Goal: Task Accomplishment & Management: Complete application form

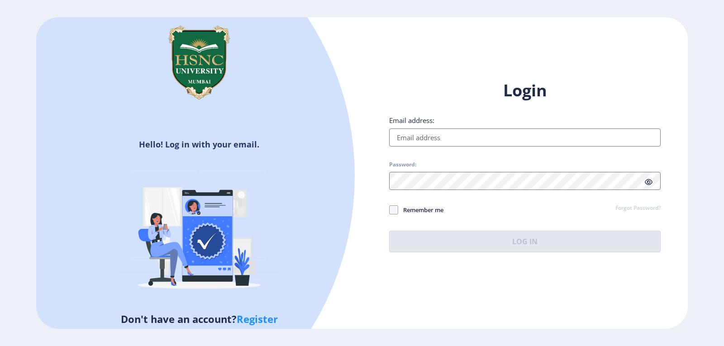
type input "[EMAIL_ADDRESS][DOMAIN_NAME]"
click at [468, 250] on button "Log In" at bounding box center [524, 242] width 271 height 22
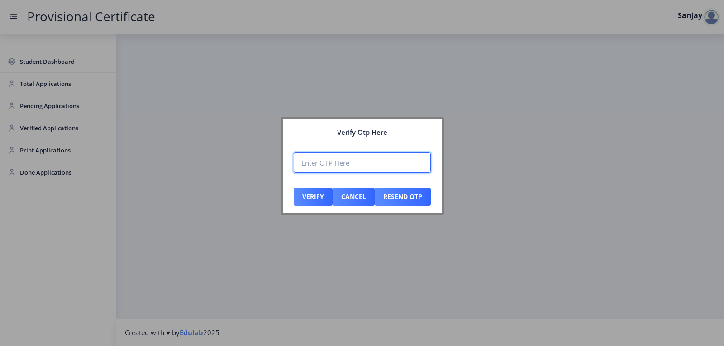
paste input "258957"
type input "258957"
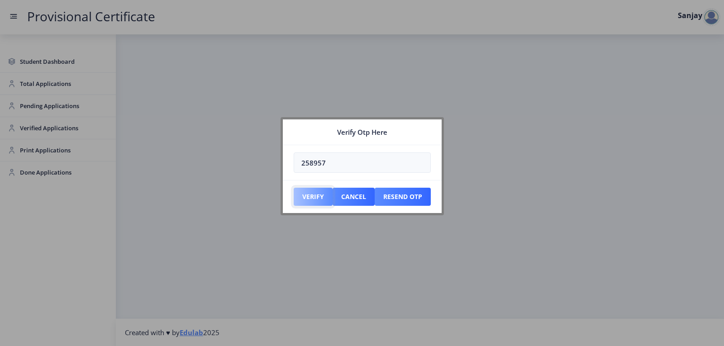
click at [316, 199] on button "Verify" at bounding box center [313, 197] width 39 height 18
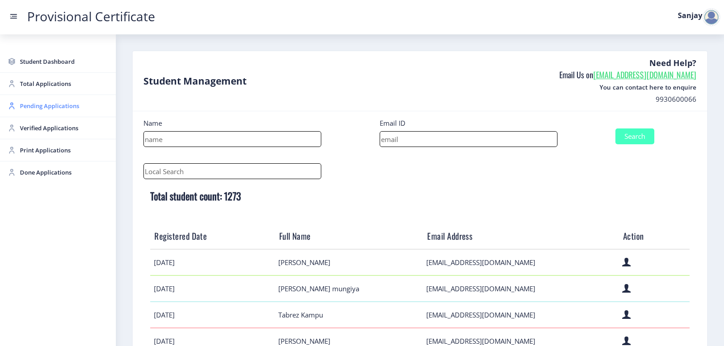
click at [38, 109] on span "Pending Applications" at bounding box center [64, 105] width 89 height 11
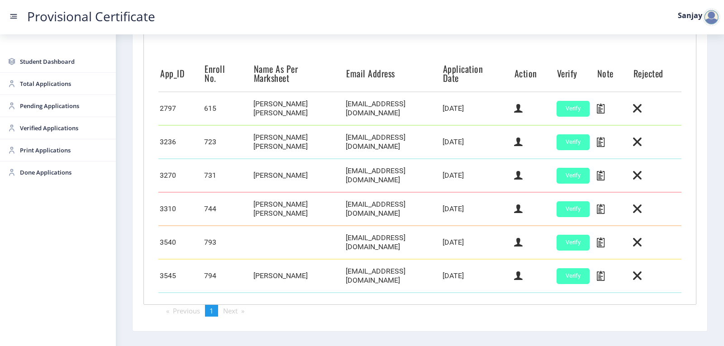
scroll to position [254, 0]
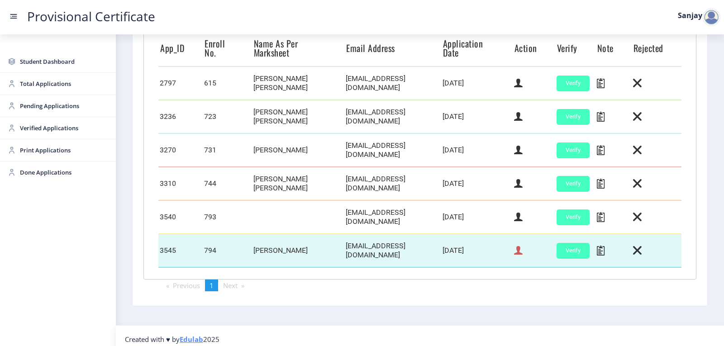
click at [517, 245] on icon at bounding box center [518, 251] width 9 height 12
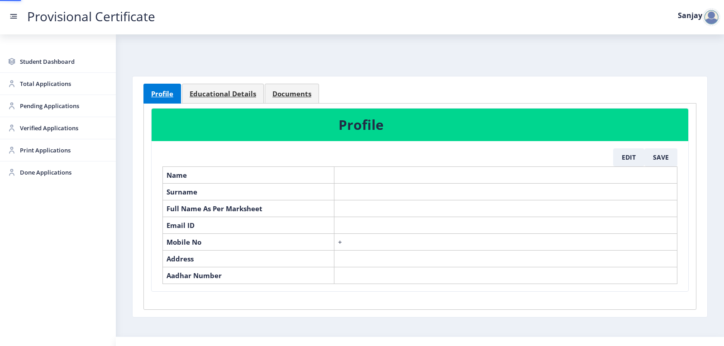
select select "April"
select select "A+"
select select "Regular"
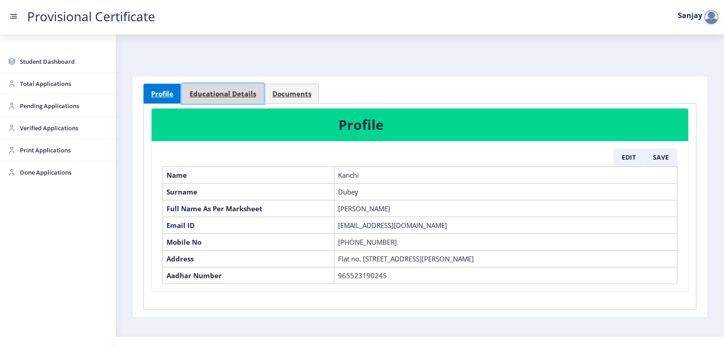
click at [251, 97] on span "Educational Details" at bounding box center [223, 93] width 66 height 7
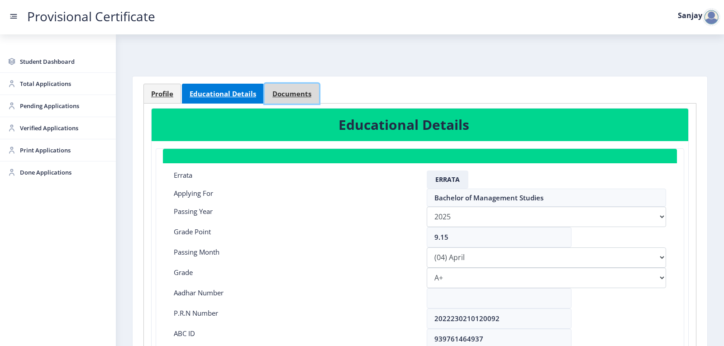
click at [288, 96] on span "Documents" at bounding box center [291, 93] width 39 height 7
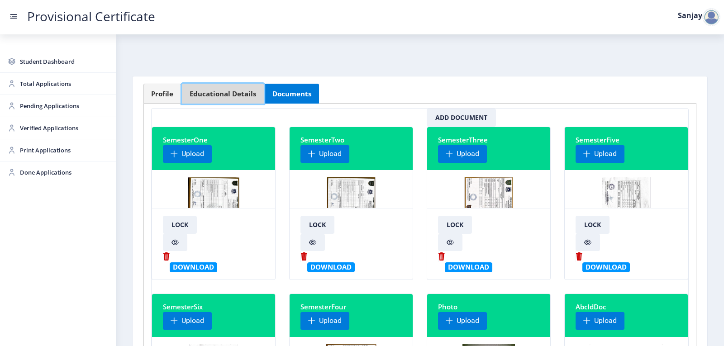
click at [237, 93] on span "Educational Details" at bounding box center [223, 93] width 66 height 7
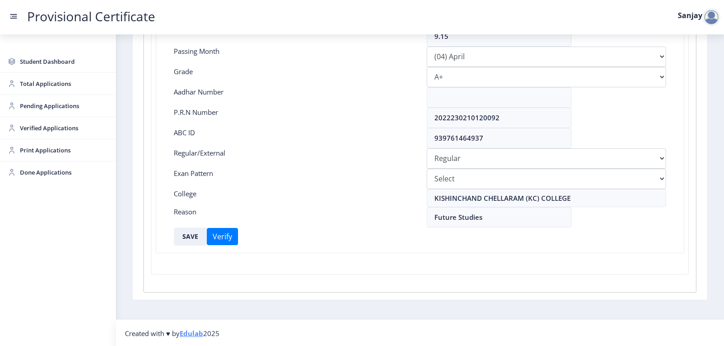
scroll to position [202, 0]
drag, startPoint x: 434, startPoint y: 115, endPoint x: 524, endPoint y: 111, distance: 90.1
click at [524, 111] on input "2022230210120092" at bounding box center [499, 117] width 145 height 20
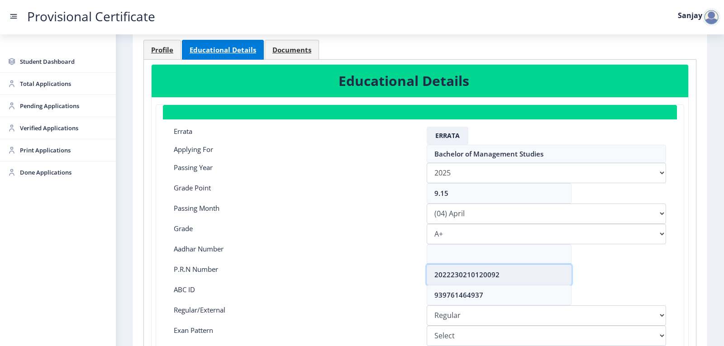
scroll to position [0, 0]
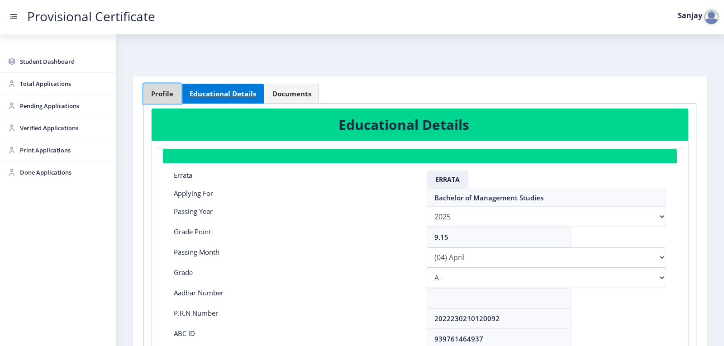
click at [161, 94] on span "Profile" at bounding box center [162, 93] width 22 height 7
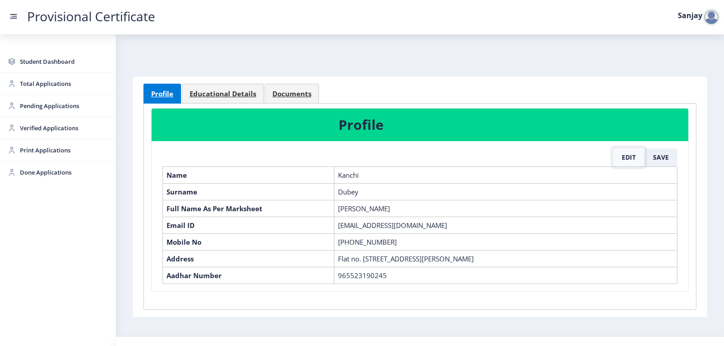
click at [625, 153] on button "Edit" at bounding box center [628, 157] width 31 height 18
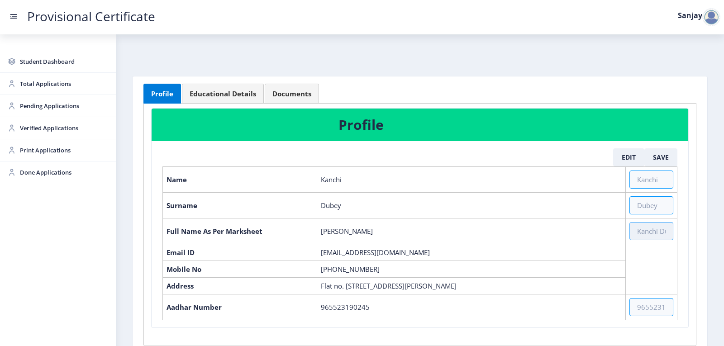
click at [641, 234] on input "text" at bounding box center [651, 231] width 44 height 18
paste input "[PERSON_NAME] [PERSON_NAME] [PERSON_NAME]"
type input "[PERSON_NAME] [PERSON_NAME] [PERSON_NAME]"
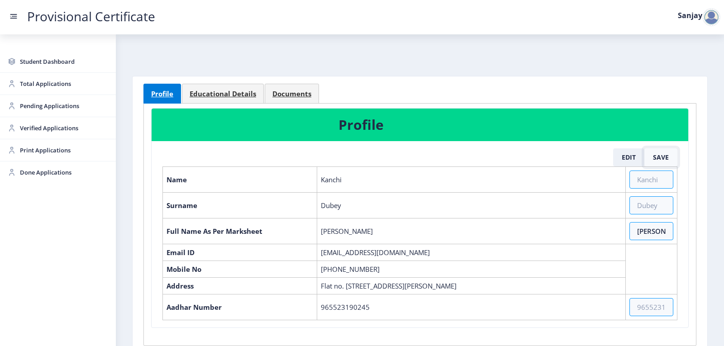
click at [659, 161] on button "Save" at bounding box center [660, 157] width 33 height 18
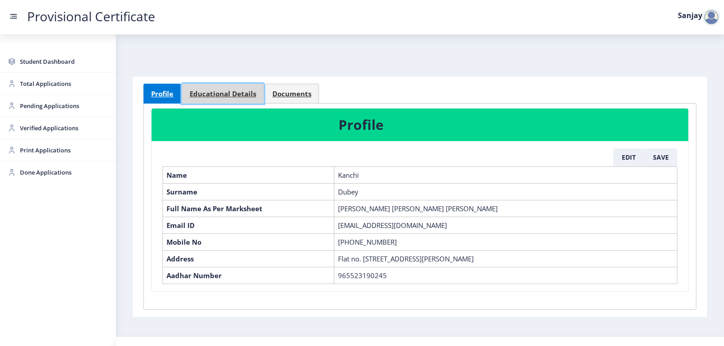
click at [232, 96] on span "Educational Details" at bounding box center [223, 93] width 66 height 7
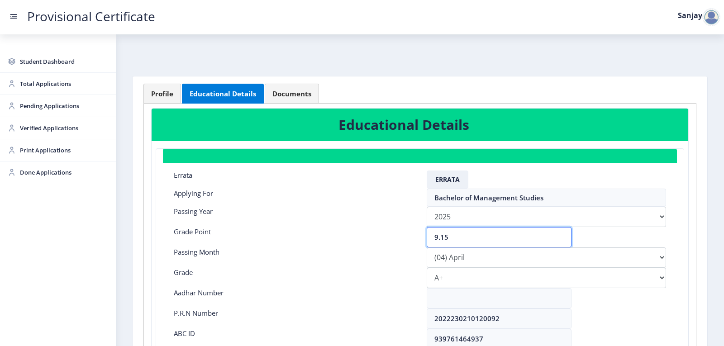
drag, startPoint x: 455, startPoint y: 240, endPoint x: 418, endPoint y: 237, distance: 37.6
click at [418, 237] on div "Grade Point 9.15" at bounding box center [420, 237] width 506 height 20
type input "8.99"
click at [446, 267] on select "Please select PassingMonth (01) January (02) February (03) March (04) April (05…" at bounding box center [546, 257] width 239 height 20
select select "March"
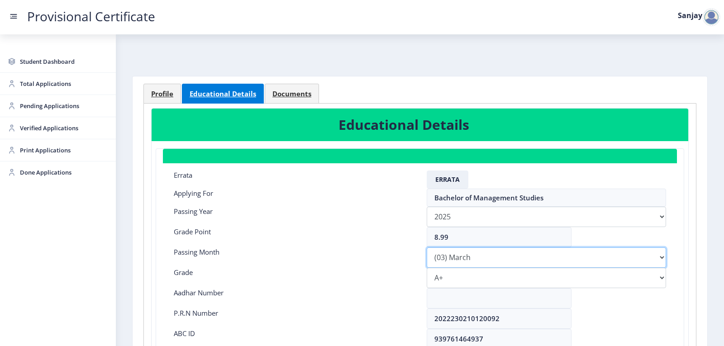
click at [427, 247] on select "Please select PassingMonth (01) January (02) February (03) March (04) April (05…" at bounding box center [546, 257] width 239 height 20
click at [459, 275] on select "Select Grade O A+ A B+ B C D F(Fail)" at bounding box center [546, 278] width 239 height 20
select select "A"
click at [427, 268] on select "Select Grade O A+ A B+ B C D F(Fail)" at bounding box center [546, 278] width 239 height 20
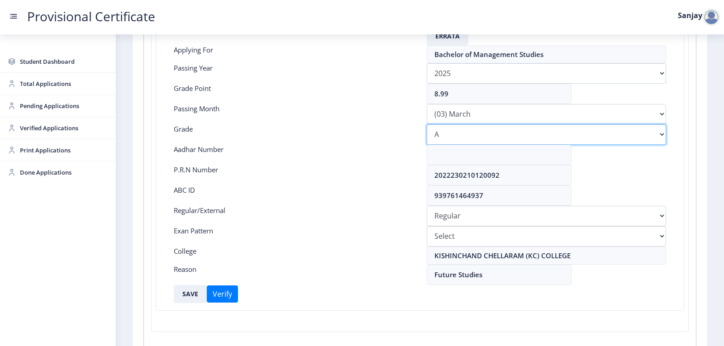
scroll to position [181, 0]
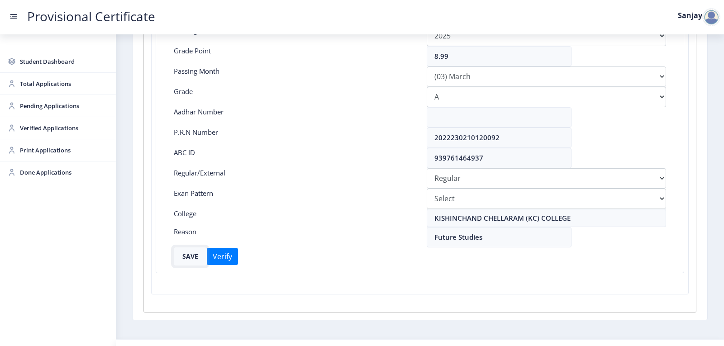
click at [188, 256] on button "SAVE" at bounding box center [190, 256] width 33 height 18
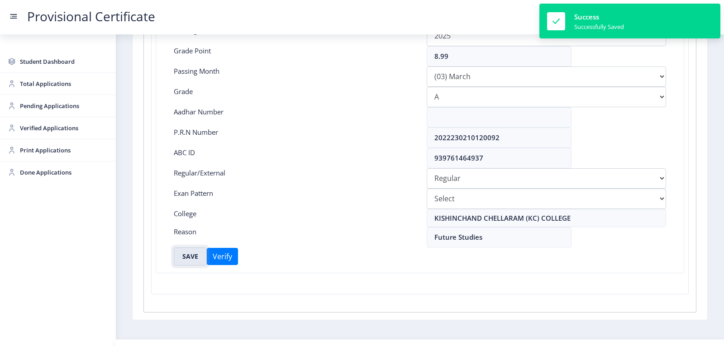
scroll to position [0, 0]
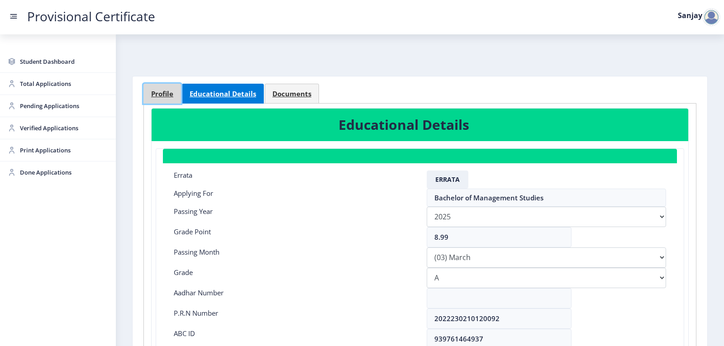
click at [167, 92] on span "Profile" at bounding box center [162, 93] width 22 height 7
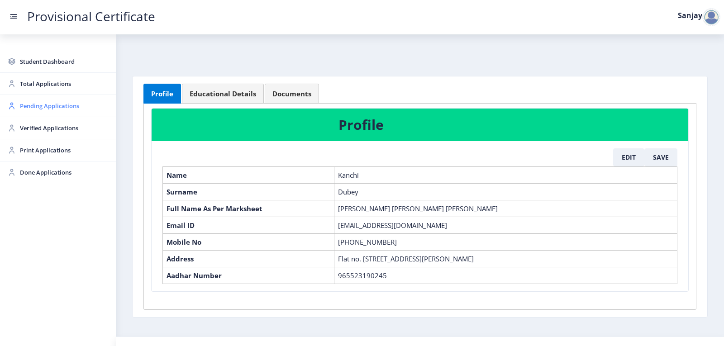
click at [47, 109] on span "Pending Applications" at bounding box center [64, 105] width 89 height 11
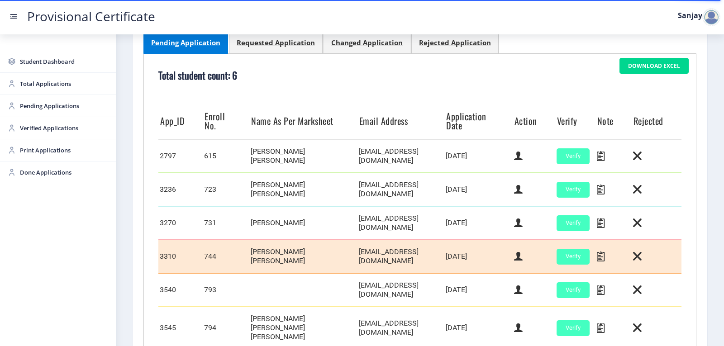
scroll to position [256, 0]
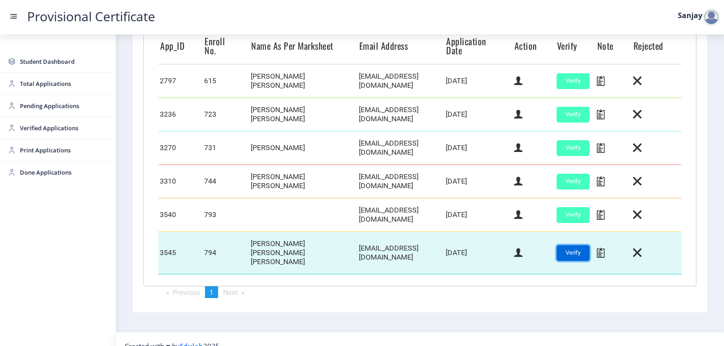
click at [557, 245] on button "Verify" at bounding box center [572, 253] width 33 height 16
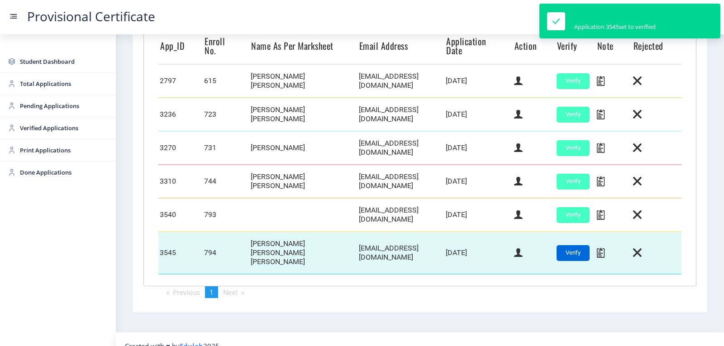
scroll to position [223, 0]
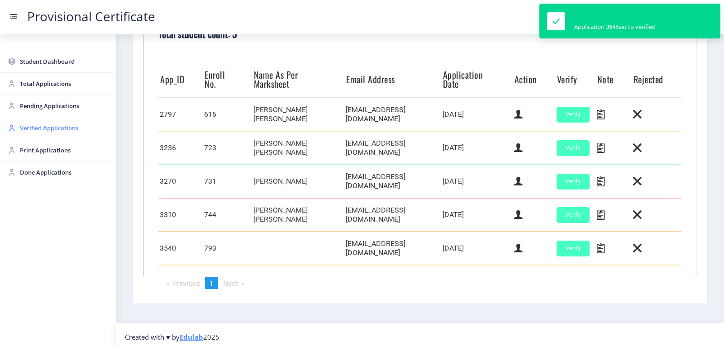
click at [40, 128] on span "Verified Applications" at bounding box center [64, 128] width 89 height 11
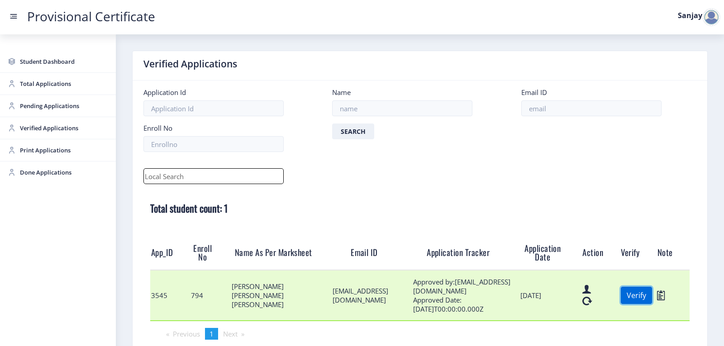
click at [625, 297] on button "Verify" at bounding box center [636, 295] width 31 height 17
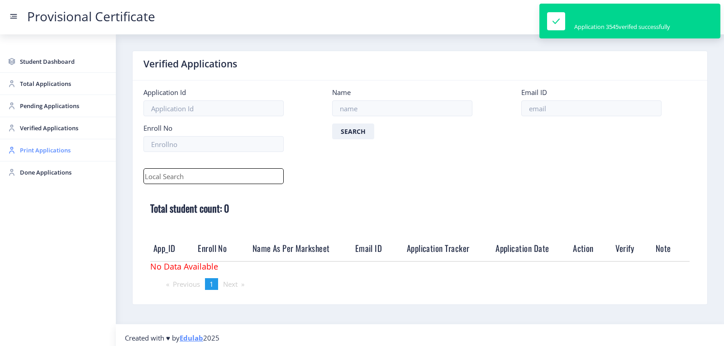
click at [63, 149] on span "Print Applications" at bounding box center [64, 150] width 89 height 11
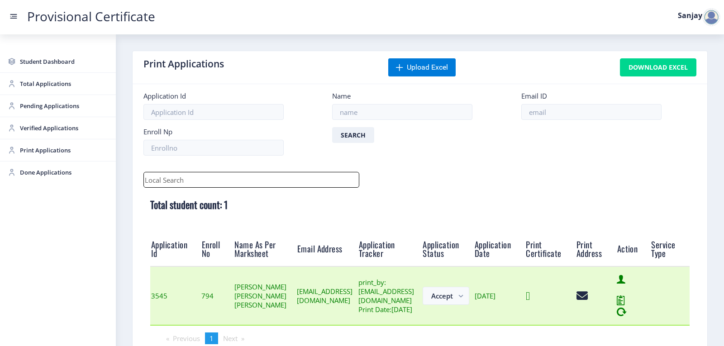
click at [530, 302] on icon at bounding box center [528, 295] width 4 height 11
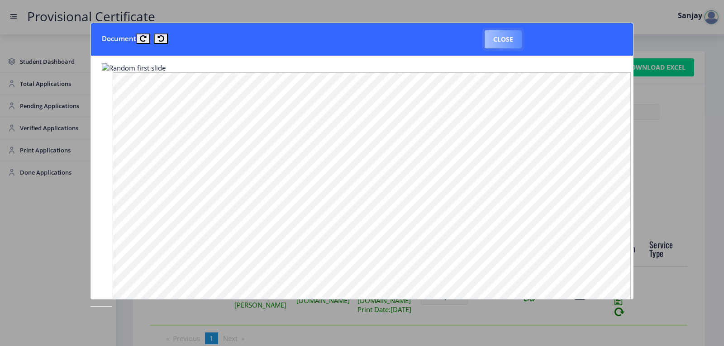
click at [499, 35] on button "Close" at bounding box center [502, 39] width 37 height 18
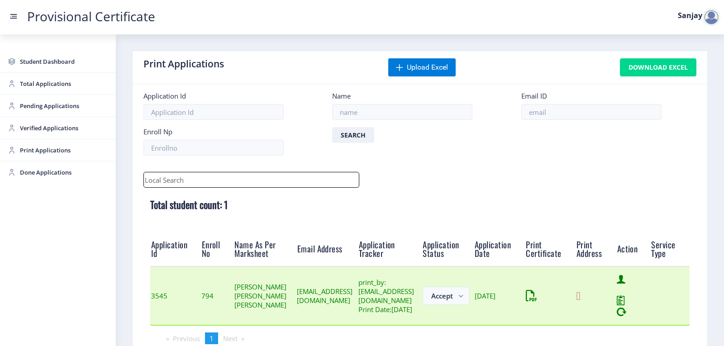
click at [580, 299] on icon at bounding box center [578, 295] width 4 height 11
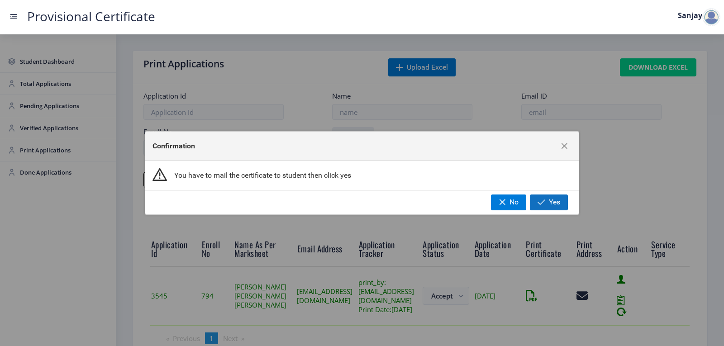
click at [548, 198] on button "Yes" at bounding box center [549, 201] width 38 height 15
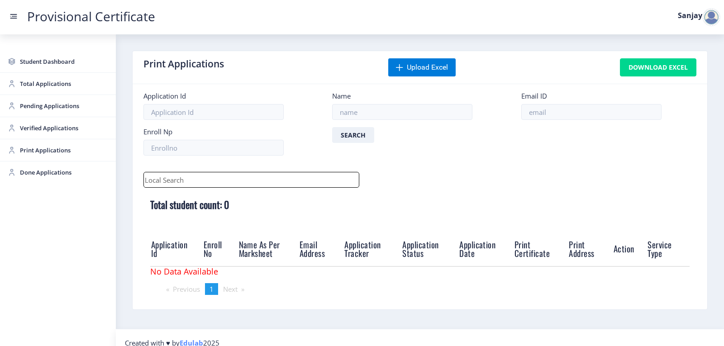
click at [715, 18] on div at bounding box center [711, 17] width 18 height 18
click at [693, 67] on span "Log out" at bounding box center [688, 66] width 58 height 11
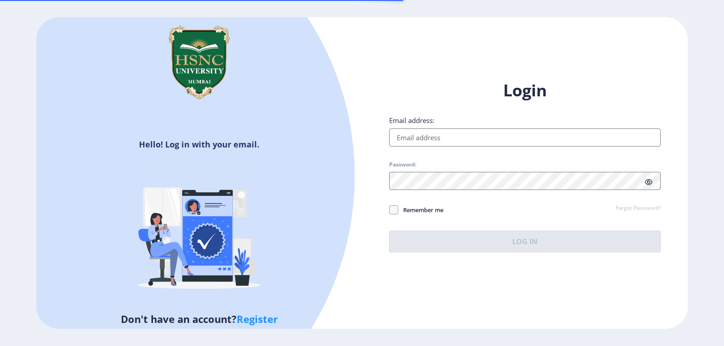
type input "[EMAIL_ADDRESS][DOMAIN_NAME]"
